Goal: Information Seeking & Learning: Understand process/instructions

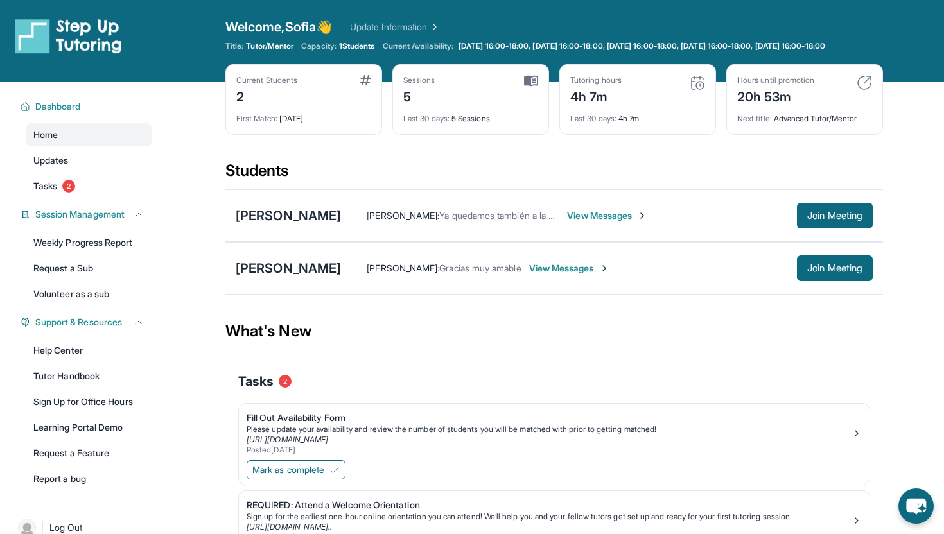
click at [289, 236] on div "[PERSON_NAME] [PERSON_NAME] : Ya quedamos también a la misma hora para las sigu…" at bounding box center [553, 215] width 657 height 53
click at [295, 225] on div "[PERSON_NAME]" at bounding box center [288, 216] width 105 height 18
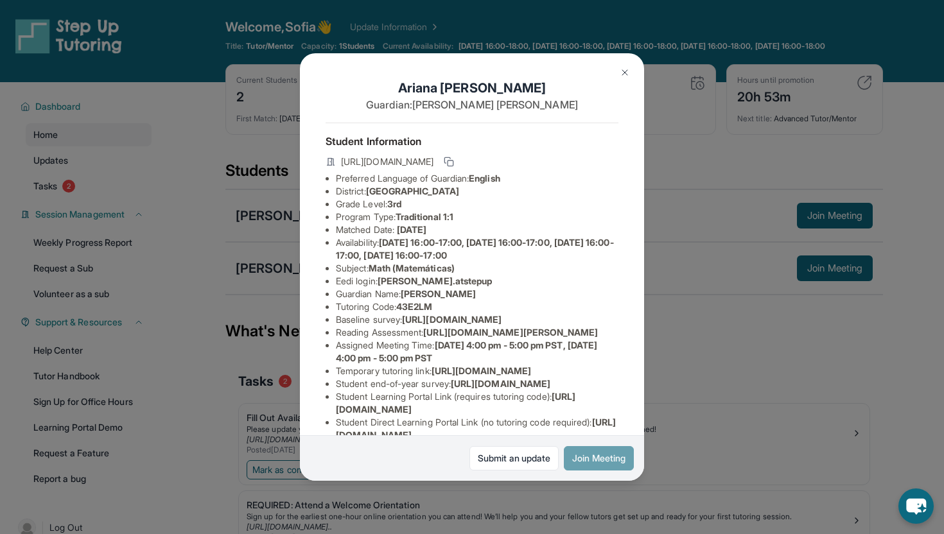
click at [591, 462] on button "Join Meeting" at bounding box center [599, 458] width 70 height 24
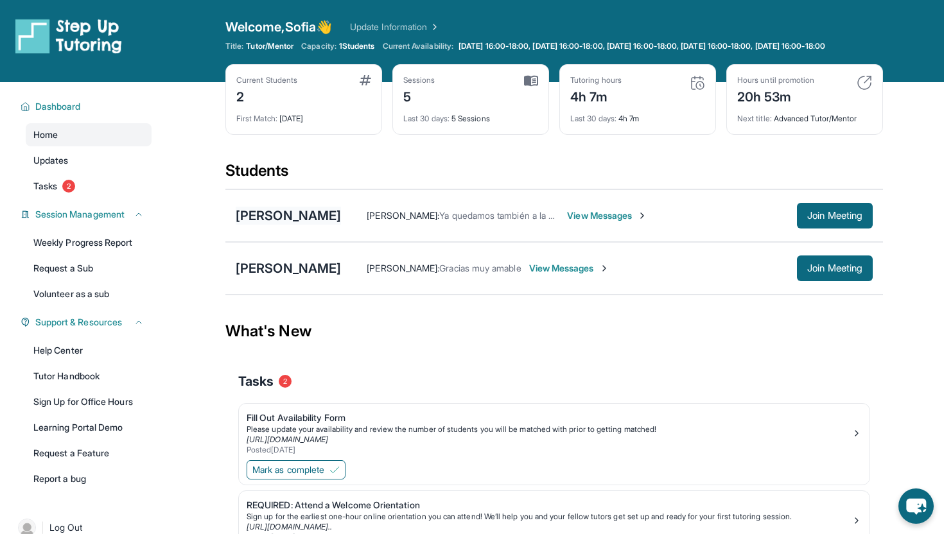
click at [264, 222] on div "[PERSON_NAME]" at bounding box center [288, 216] width 105 height 18
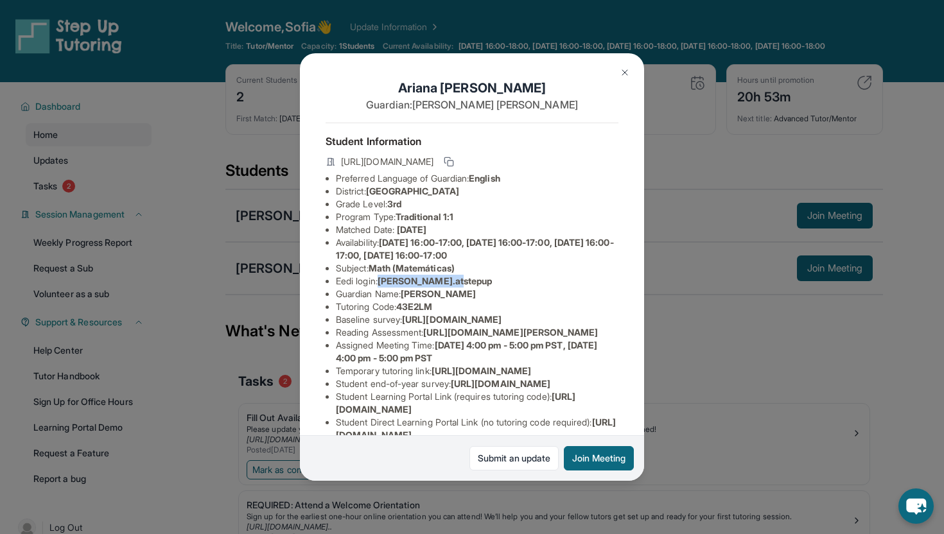
drag, startPoint x: 384, startPoint y: 281, endPoint x: 470, endPoint y: 281, distance: 85.4
click at [471, 282] on li "Eedi login : [PERSON_NAME].atstepup" at bounding box center [477, 281] width 282 height 13
copy span "[PERSON_NAME].atstepup"
click at [474, 300] on li "Tutoring Code : 43E2LM" at bounding box center [477, 306] width 282 height 13
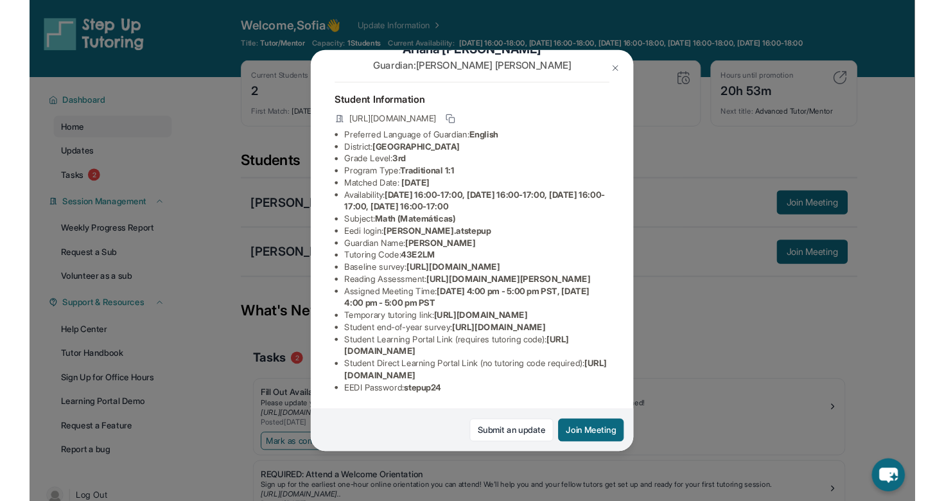
scroll to position [175, 0]
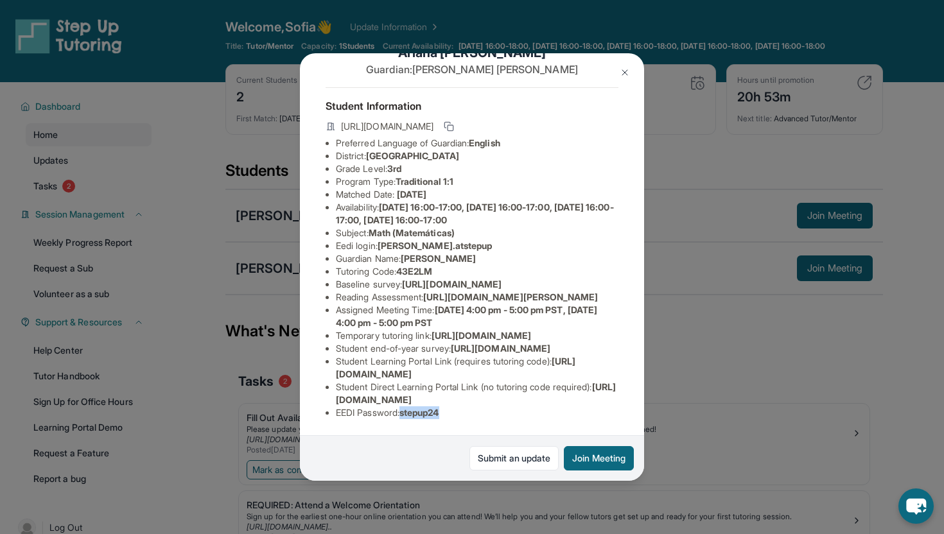
drag, startPoint x: 406, startPoint y: 413, endPoint x: 465, endPoint y: 413, distance: 59.1
click at [465, 413] on li "EEDI Password : stepup24" at bounding box center [477, 412] width 282 height 13
copy span "stepup24"
click at [401, 427] on div "Student Information [URL][DOMAIN_NAME] Preferred Language of Guardian: English …" at bounding box center [471, 258] width 293 height 342
drag, startPoint x: 404, startPoint y: 412, endPoint x: 502, endPoint y: 420, distance: 97.9
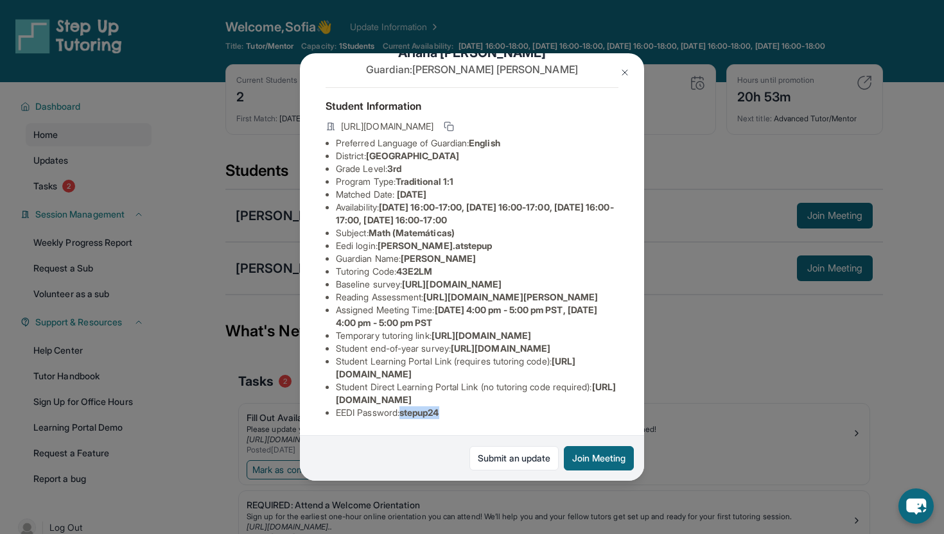
click at [496, 415] on li "EEDI Password : stepup24" at bounding box center [477, 412] width 282 height 13
copy span "stepup24"
drag, startPoint x: 383, startPoint y: 108, endPoint x: 469, endPoint y: 111, distance: 86.1
click at [469, 239] on li "Eedi login : [PERSON_NAME].atstepup" at bounding box center [477, 245] width 282 height 13
copy span "[PERSON_NAME].atstepup"
